Goal: Task Accomplishment & Management: Use online tool/utility

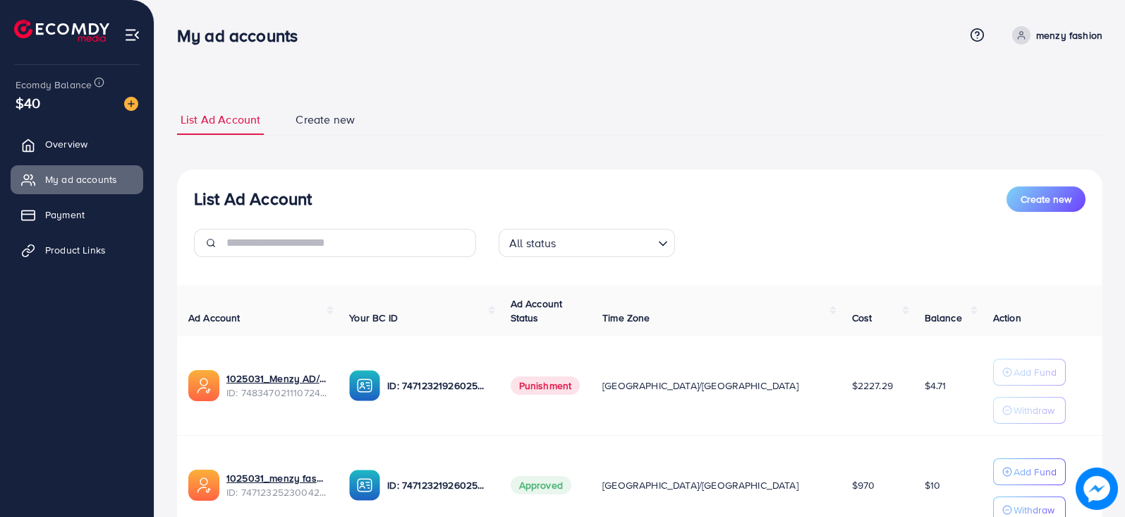
scroll to position [119, 0]
click at [81, 248] on span "Product Links" at bounding box center [79, 250] width 61 height 14
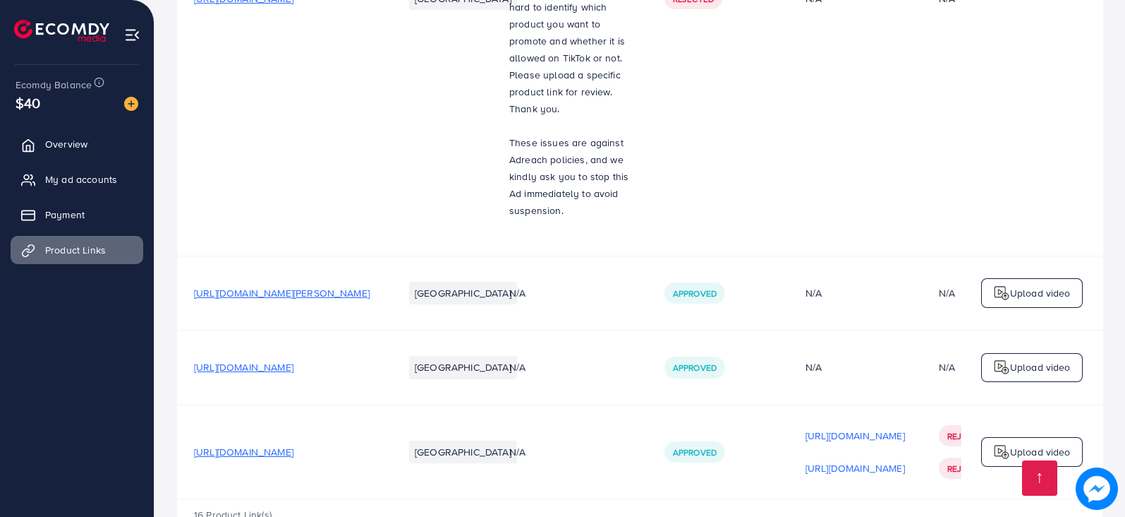
scroll to position [0, 205]
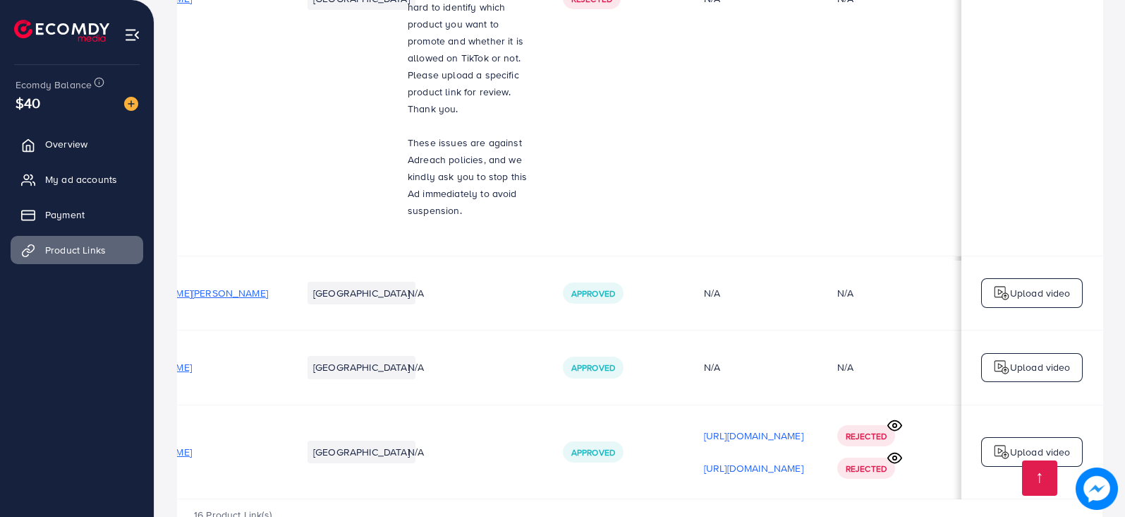
click at [895, 423] on circle at bounding box center [895, 425] width 4 height 4
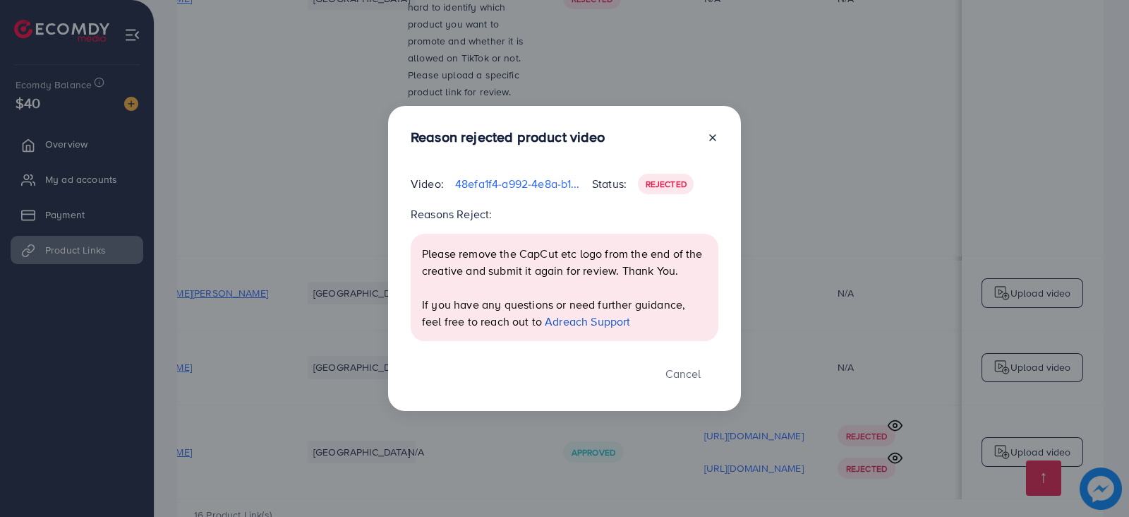
click at [889, 241] on div "Reason rejected product video Video: 48efa1f4-a992-4e8a-b11c-dcb785da4df6-17594…" at bounding box center [564, 258] width 1129 height 517
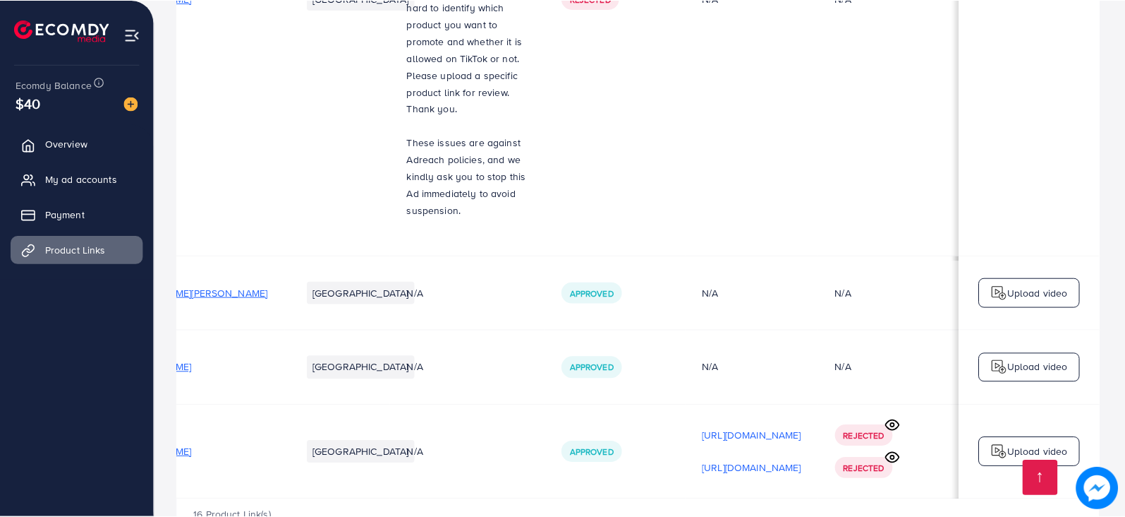
scroll to position [0, 203]
click at [900, 450] on icon at bounding box center [895, 457] width 15 height 15
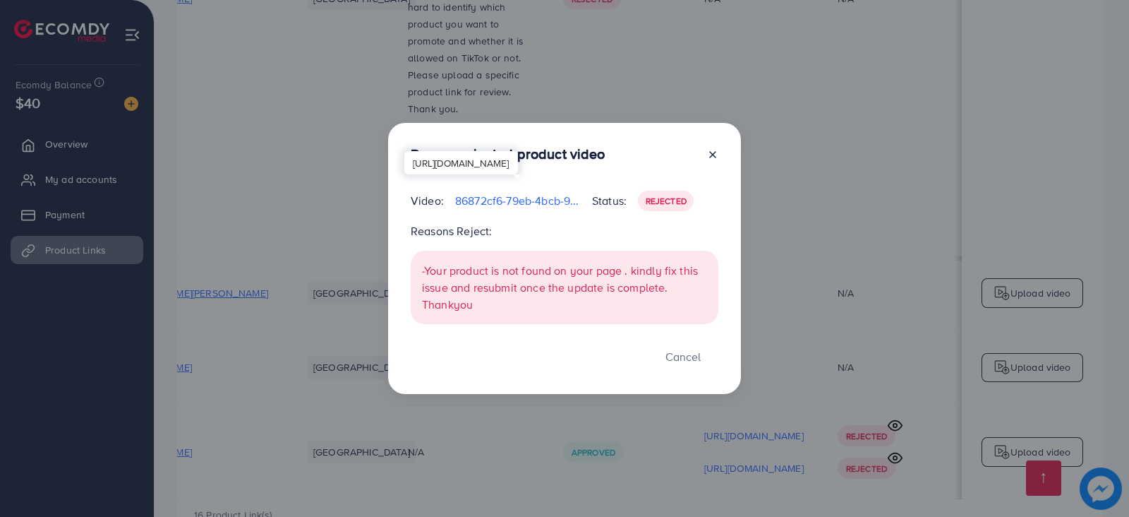
click at [536, 199] on p "86872cf6-79eb-4bcb-9c56-2fe10c6507ca-1759744811664.mov" at bounding box center [518, 200] width 126 height 17
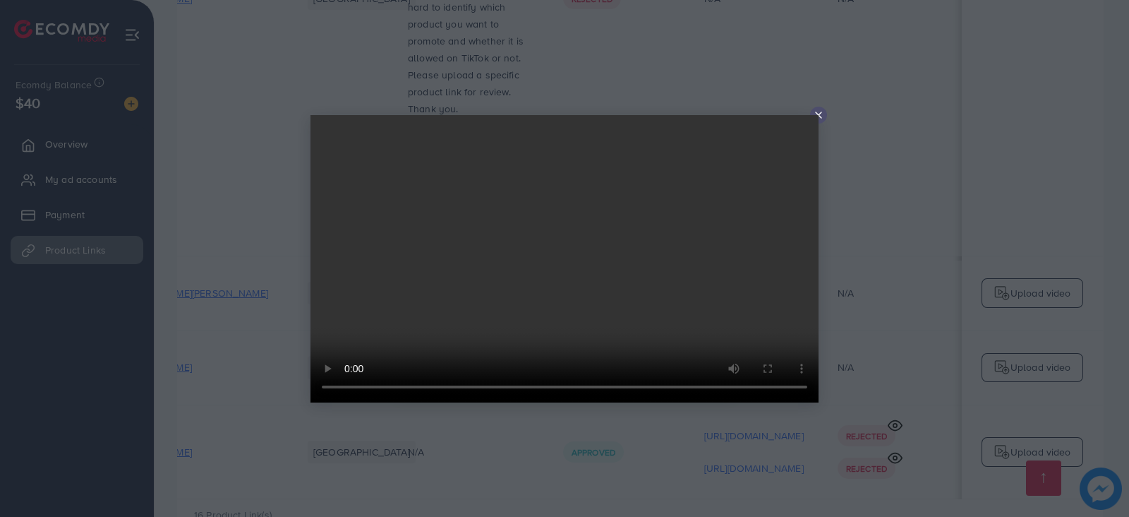
click at [820, 114] on icon at bounding box center [818, 114] width 11 height 11
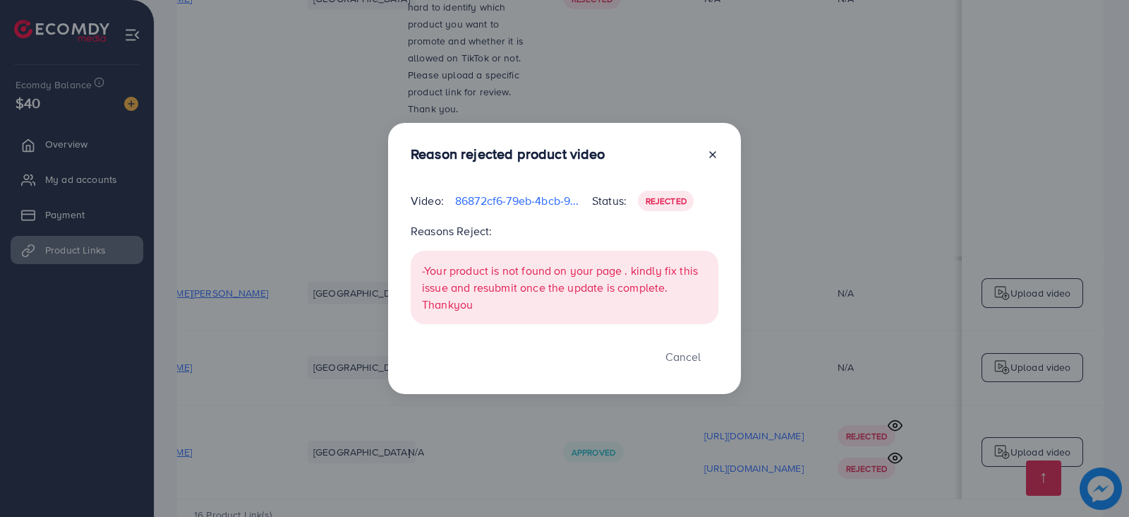
click at [714, 150] on icon at bounding box center [712, 154] width 11 height 11
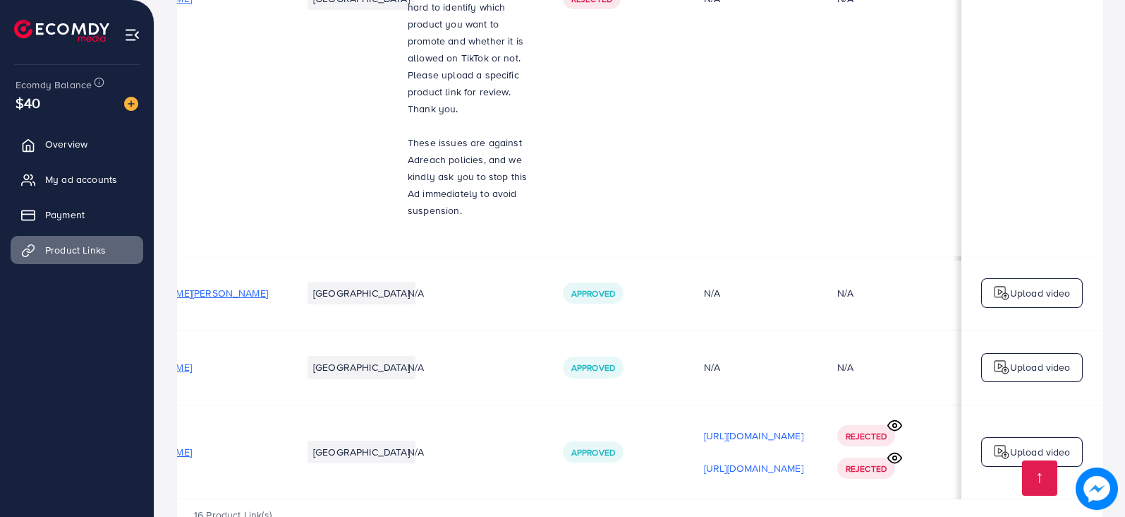
click at [893, 418] on icon at bounding box center [895, 425] width 15 height 15
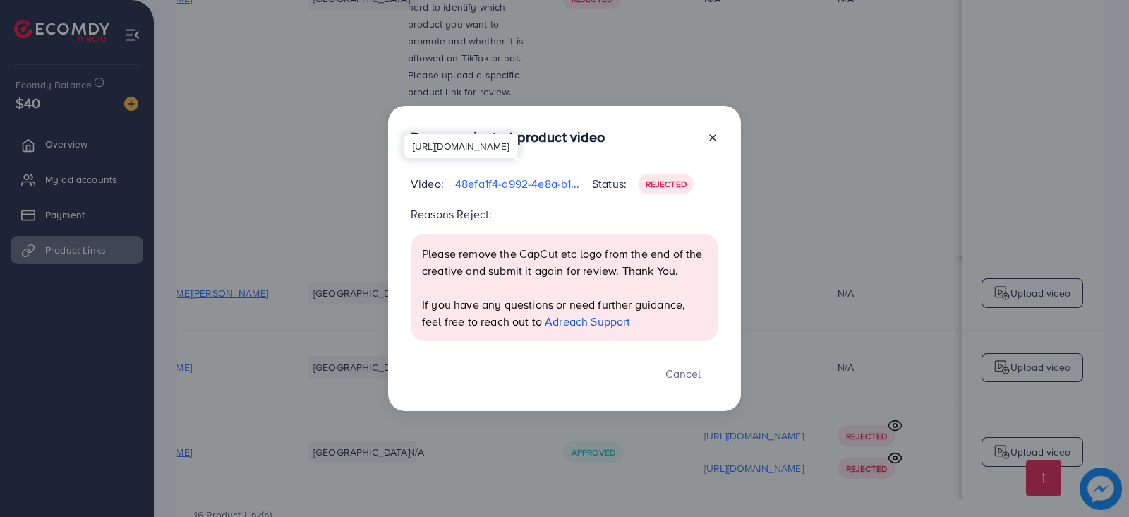
click at [530, 185] on p "48efa1f4-a992-4e8a-b11c-dcb785da4df6-1759475087548.mov" at bounding box center [518, 183] width 126 height 17
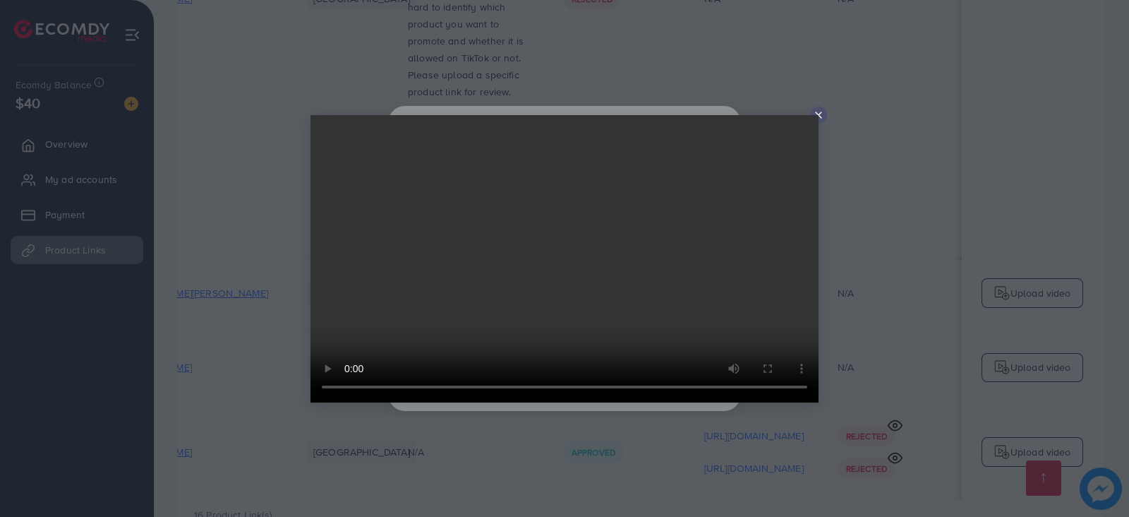
click at [815, 113] on icon at bounding box center [818, 114] width 11 height 11
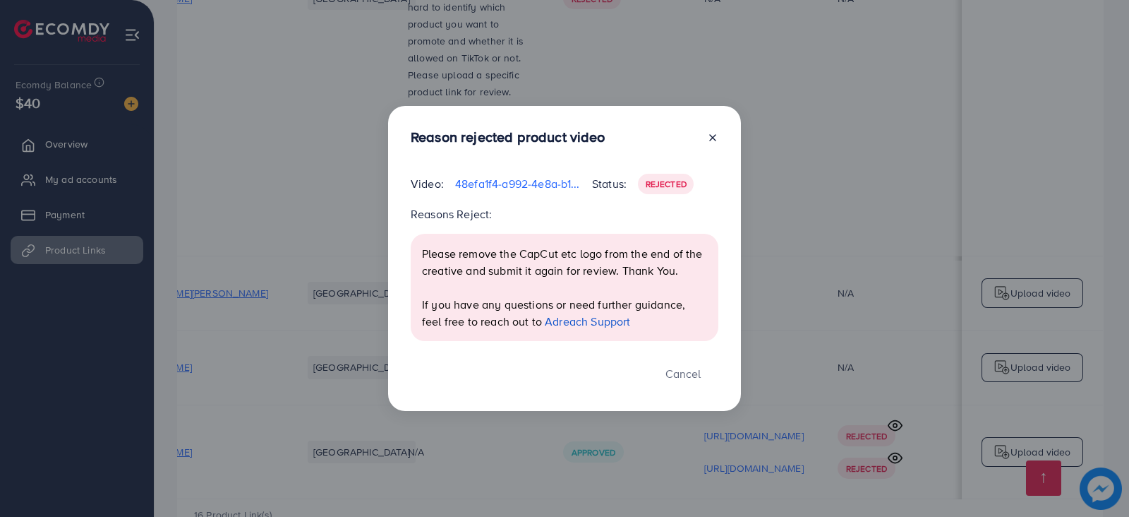
click at [712, 137] on line at bounding box center [713, 138] width 6 height 6
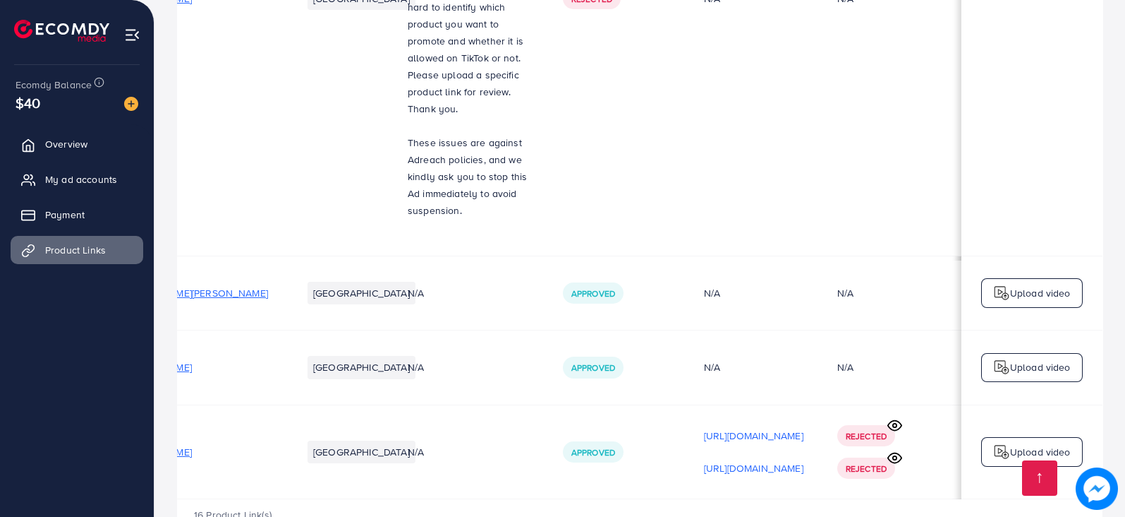
click at [1009, 443] on img at bounding box center [1001, 451] width 17 height 17
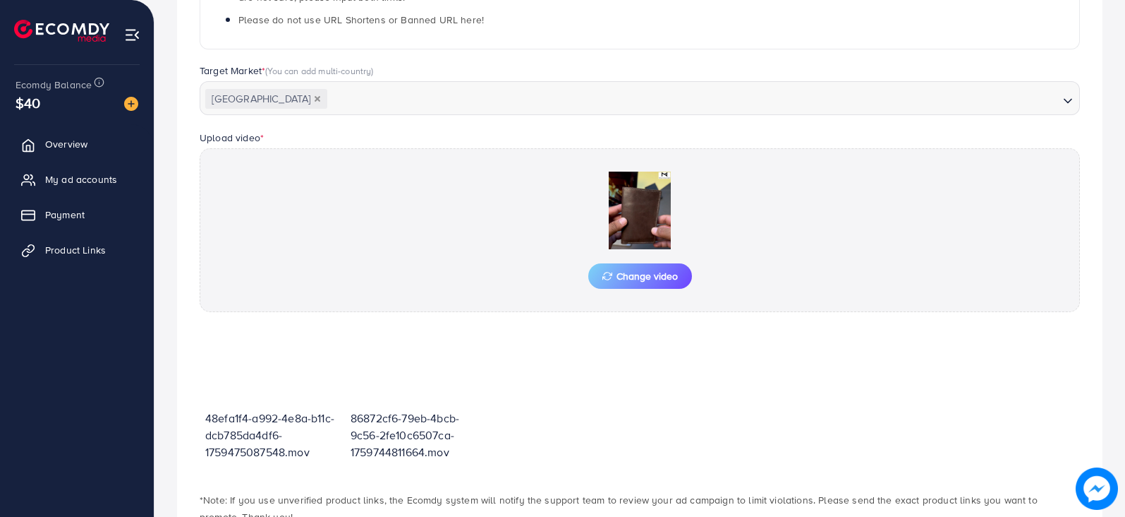
scroll to position [411, 0]
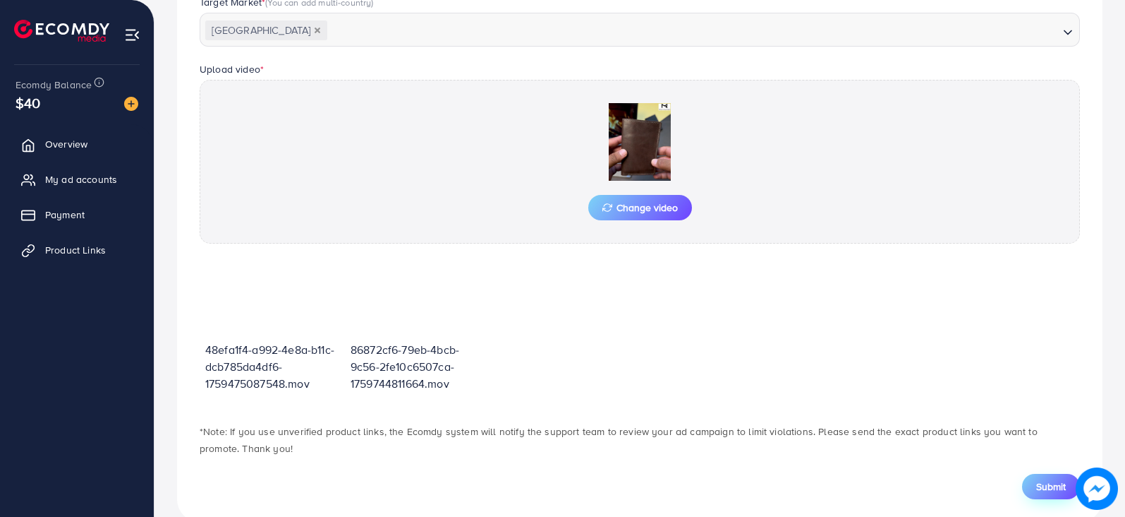
click at [1056, 488] on span "Submit" at bounding box center [1052, 486] width 30 height 14
